Goal: Information Seeking & Learning: Learn about a topic

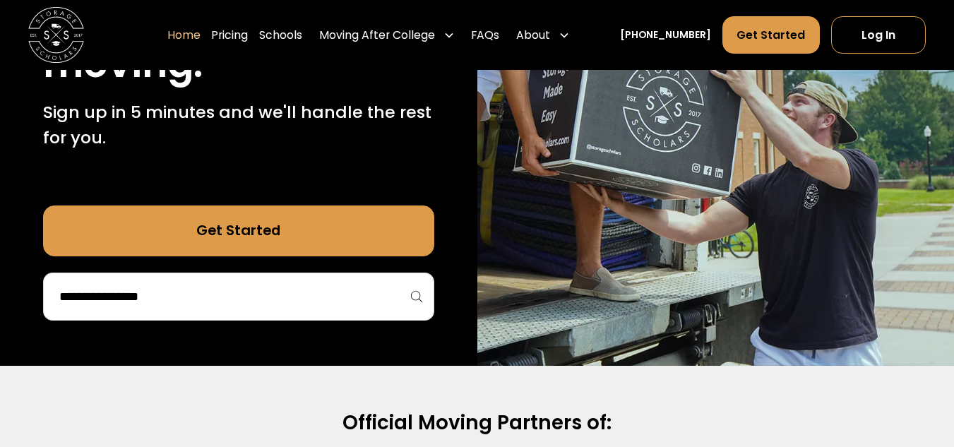
scroll to position [285, 0]
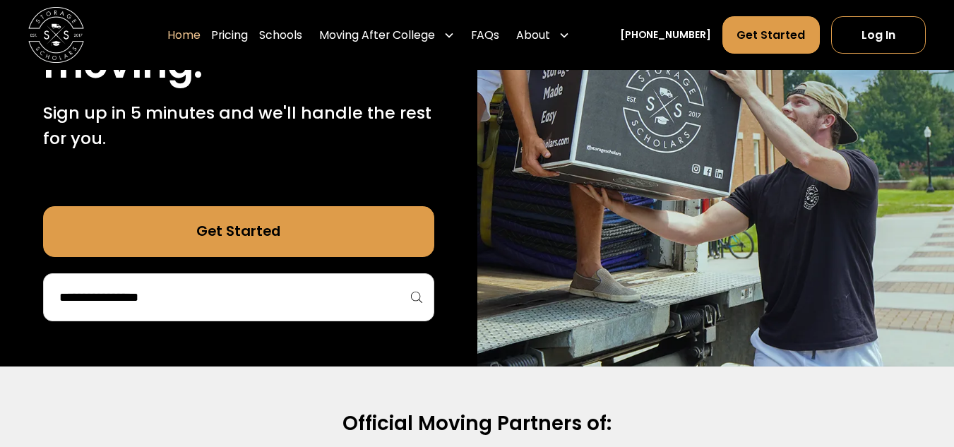
click at [261, 315] on div at bounding box center [238, 297] width 391 height 48
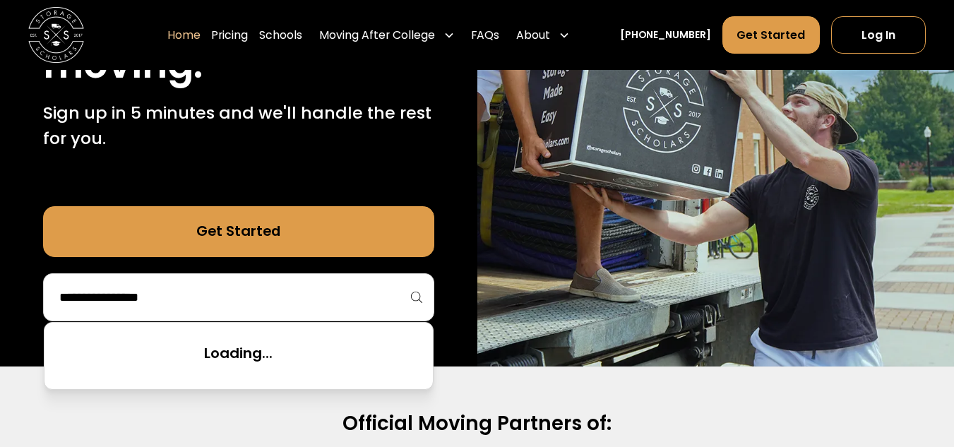
click at [233, 287] on input "search" at bounding box center [239, 297] width 362 height 24
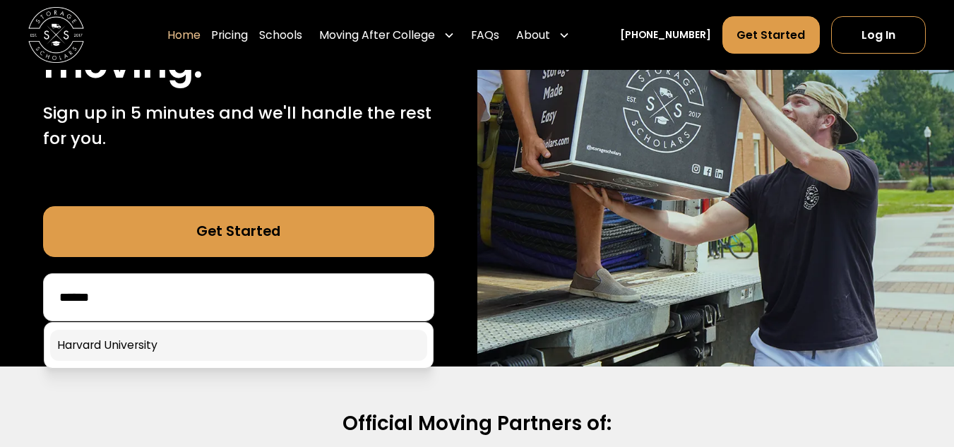
type input "******"
click at [237, 355] on link at bounding box center [238, 345] width 377 height 31
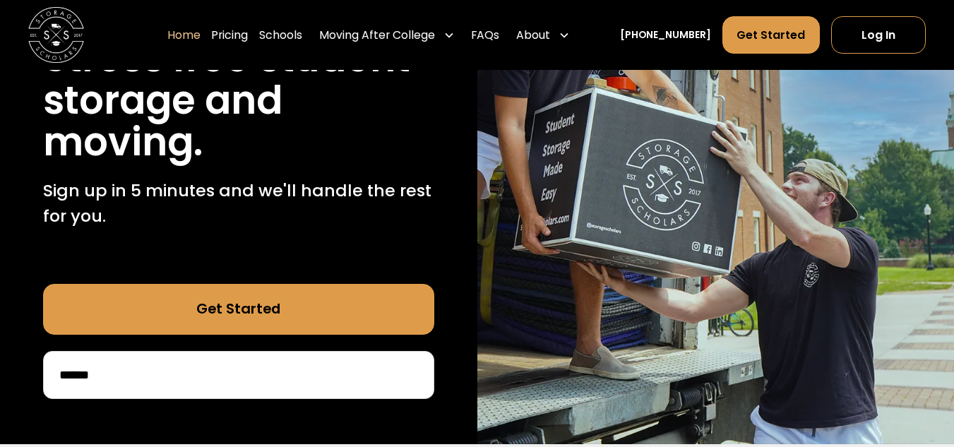
scroll to position [203, 0]
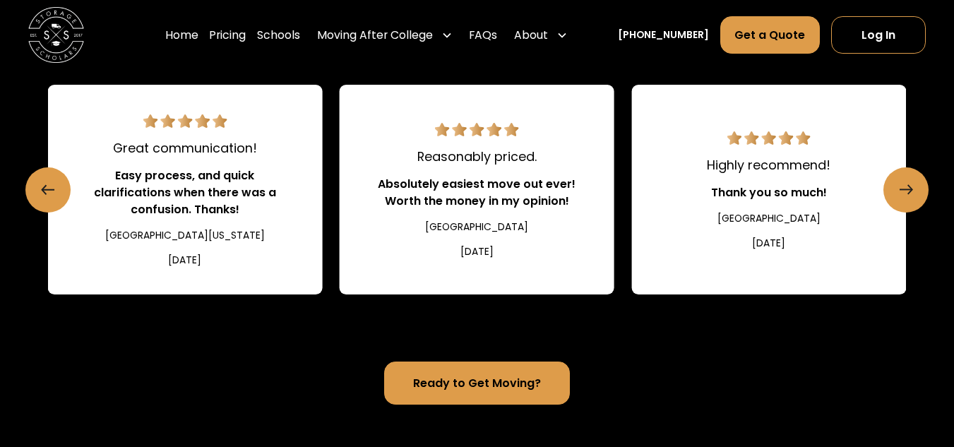
scroll to position [1588, 0]
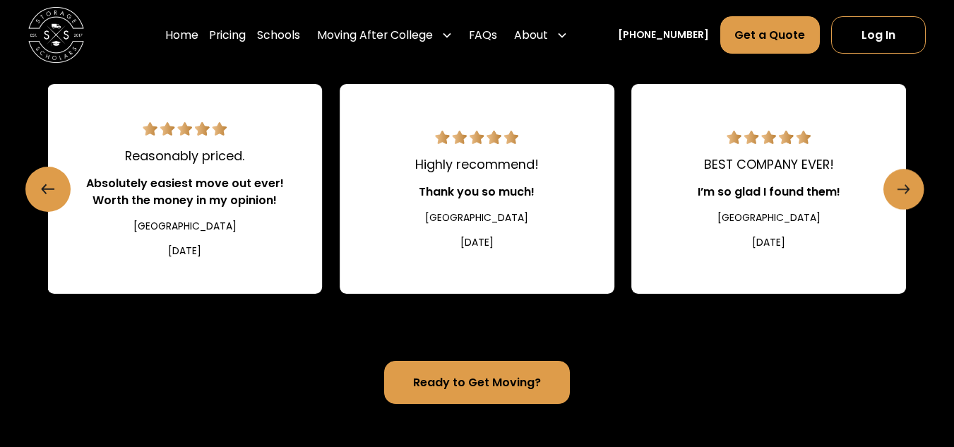
click at [910, 192] on link "Next slide" at bounding box center [904, 189] width 41 height 41
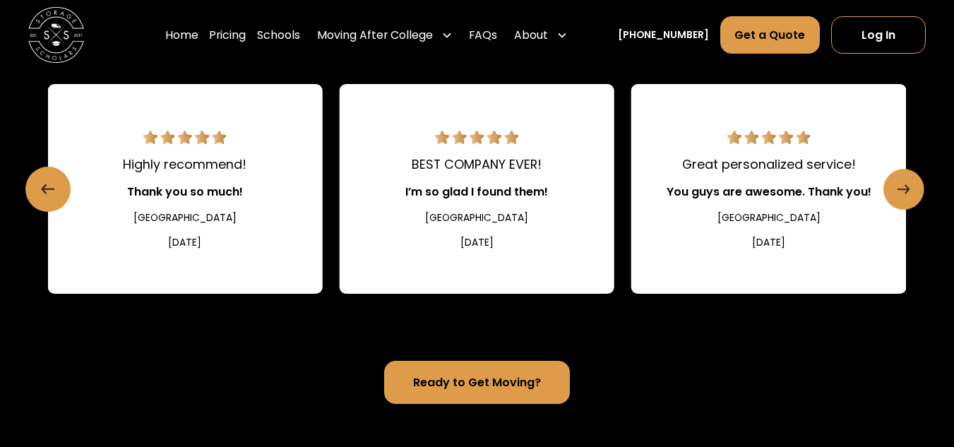
click at [910, 192] on link "Next slide" at bounding box center [904, 189] width 41 height 41
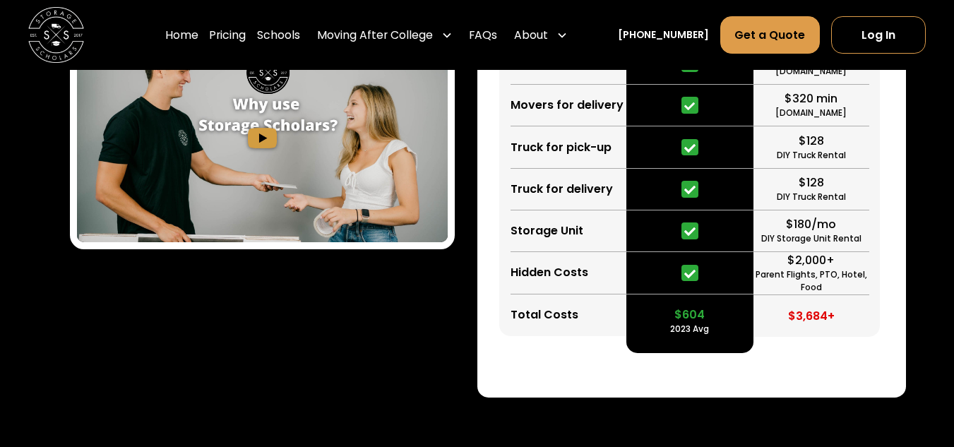
scroll to position [2251, 0]
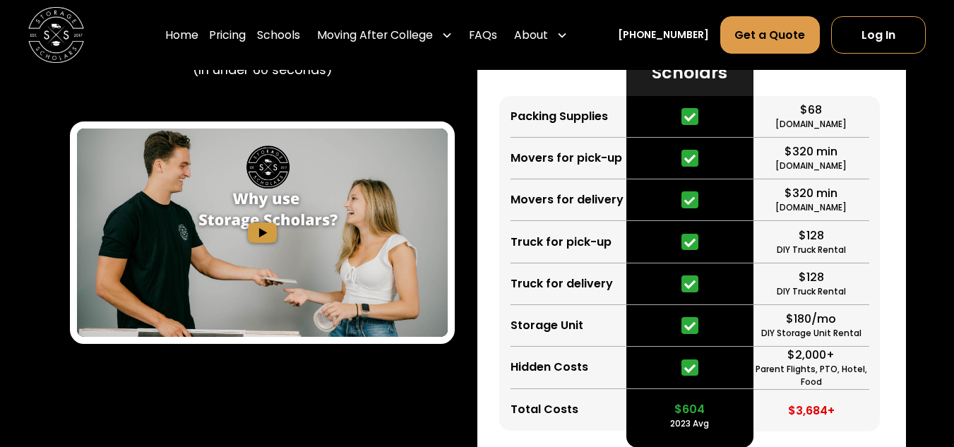
click at [258, 232] on img "open lightbox" at bounding box center [262, 233] width 371 height 208
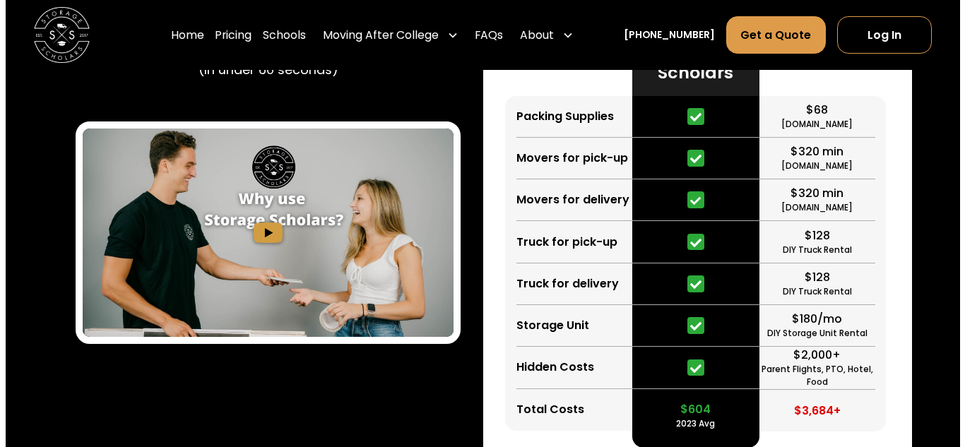
scroll to position [2252, 0]
